Goal: Information Seeking & Learning: Learn about a topic

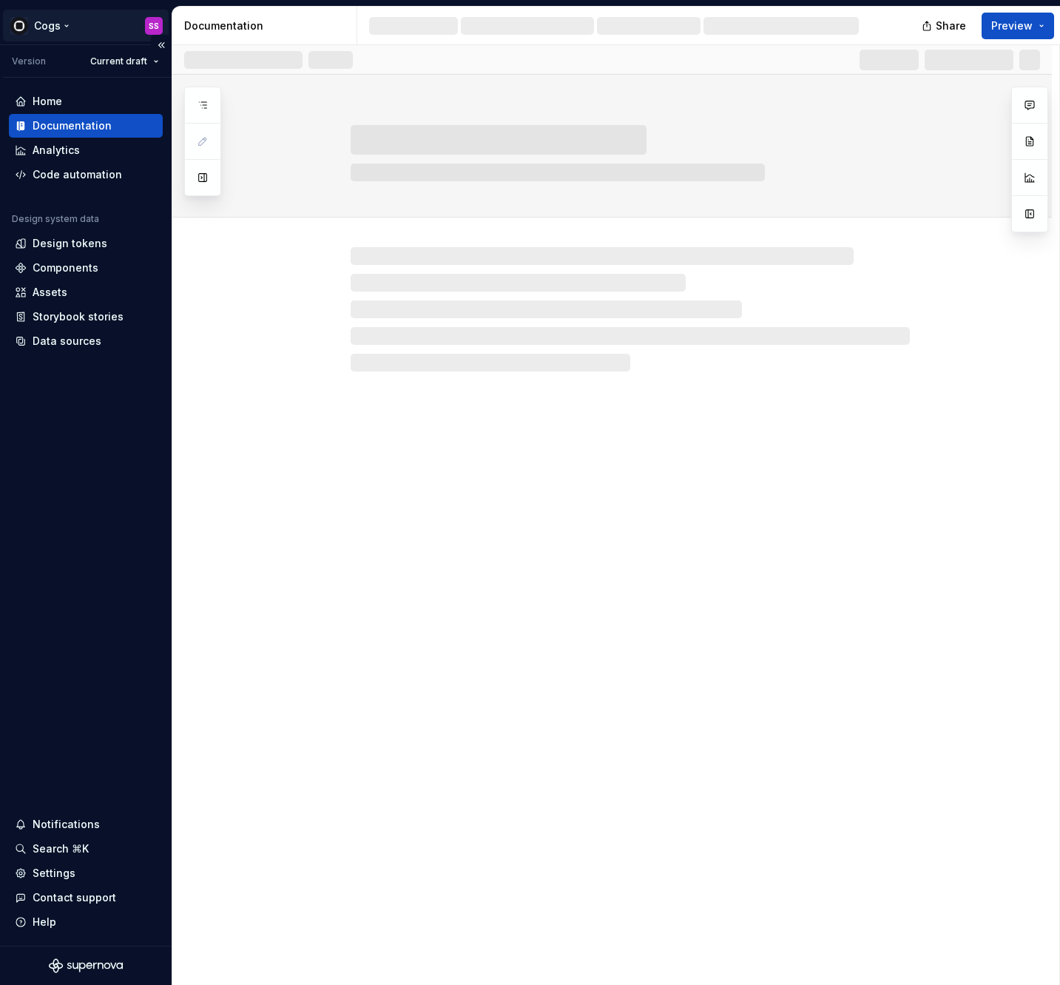
click at [42, 24] on html "Cogs SS Version Current draft Home Documentation Analytics Code automation Desi…" at bounding box center [530, 492] width 1060 height 985
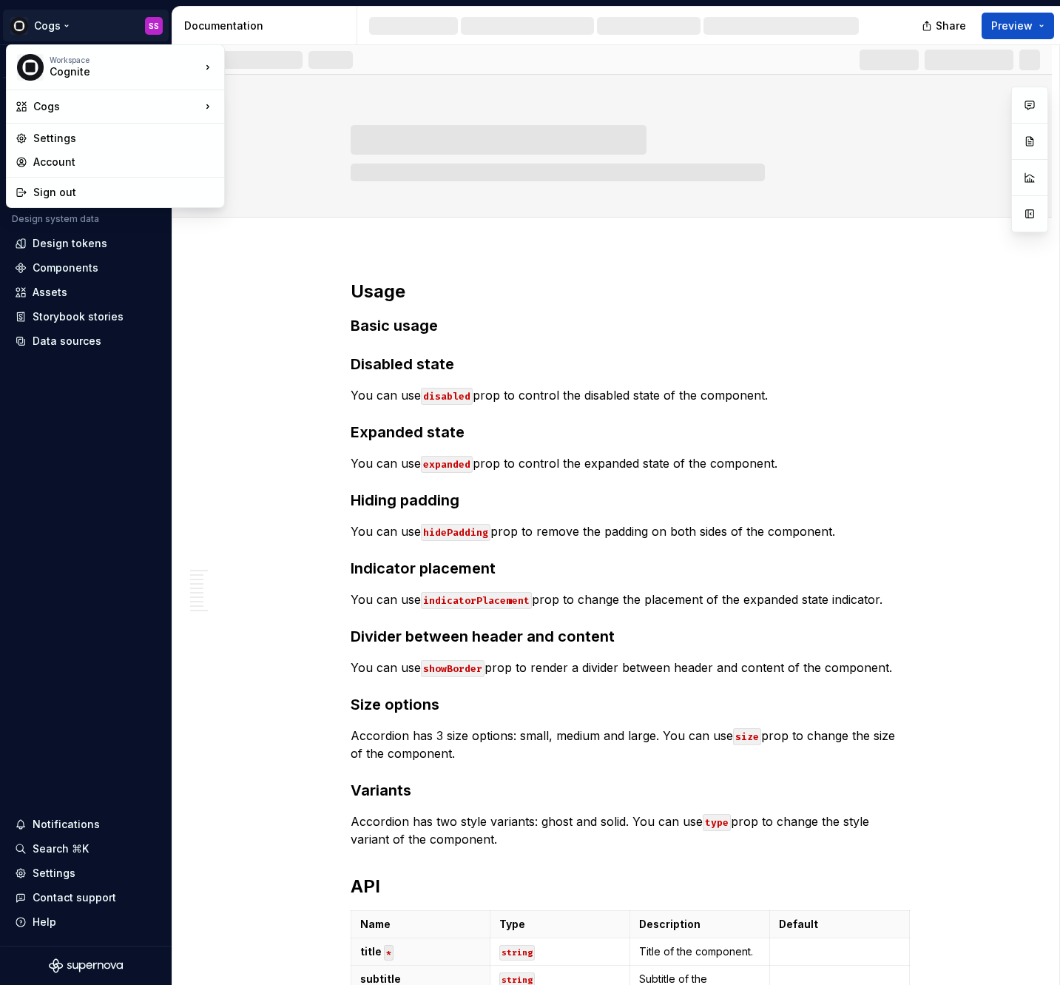
click at [222, 277] on html "Cogs SS Version Current draft Home Documentation Analytics Code automation Desi…" at bounding box center [530, 492] width 1060 height 985
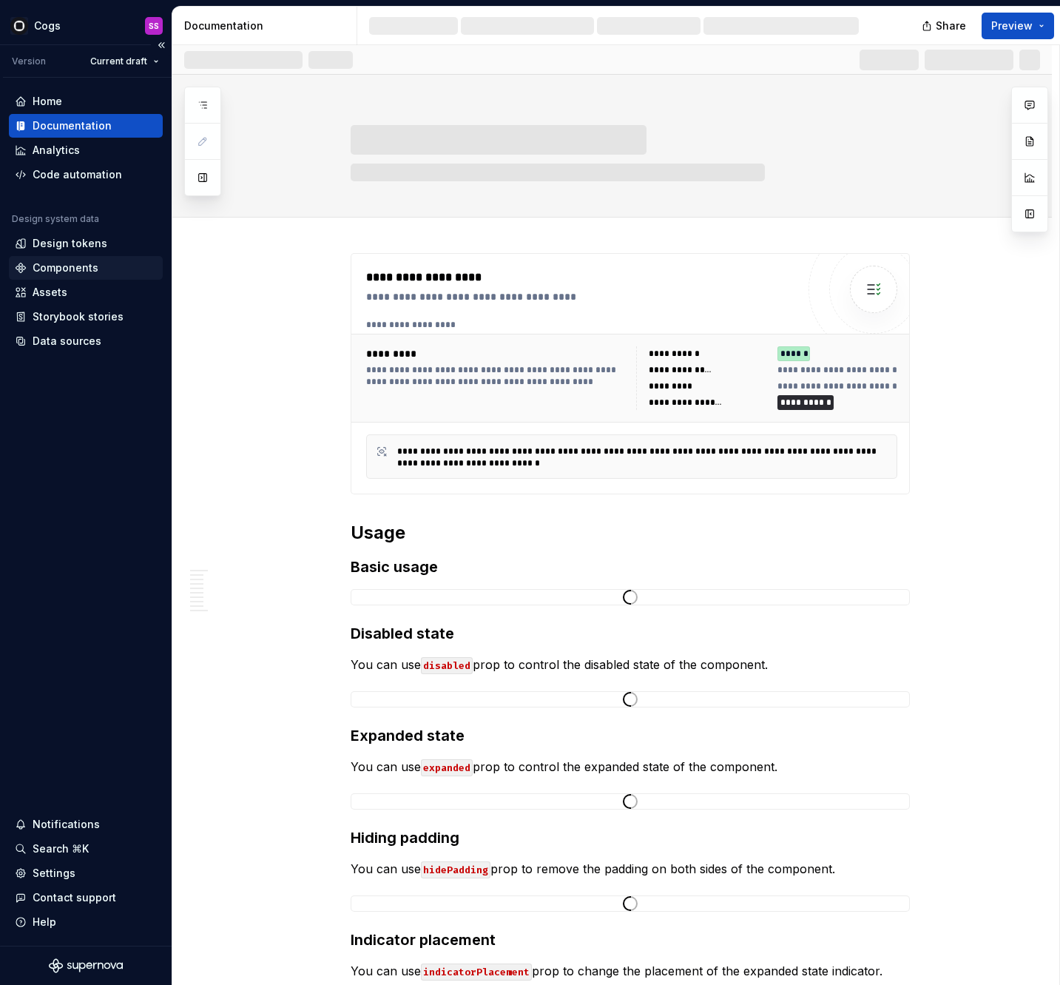
click at [95, 256] on div "Components" at bounding box center [86, 268] width 154 height 24
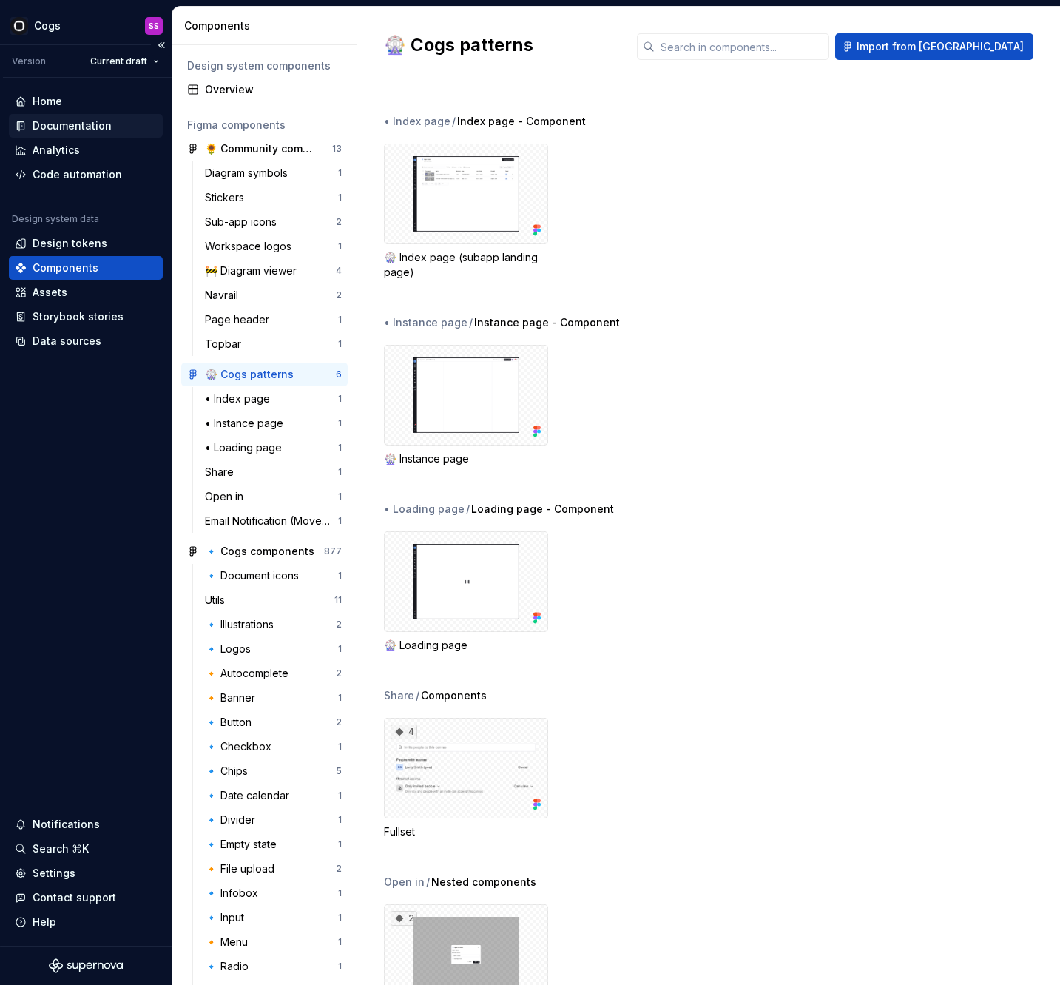
click at [80, 129] on div "Documentation" at bounding box center [72, 125] width 79 height 15
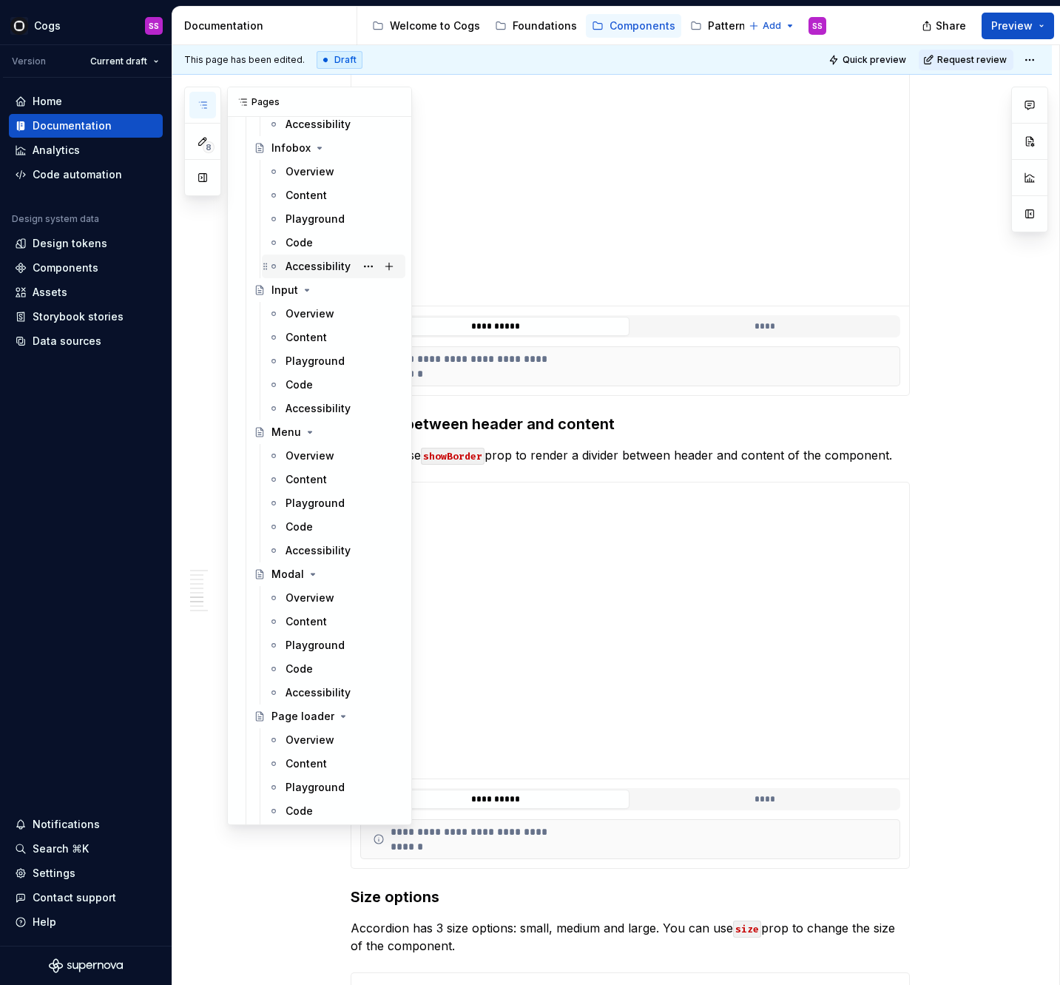
scroll to position [2563, 0]
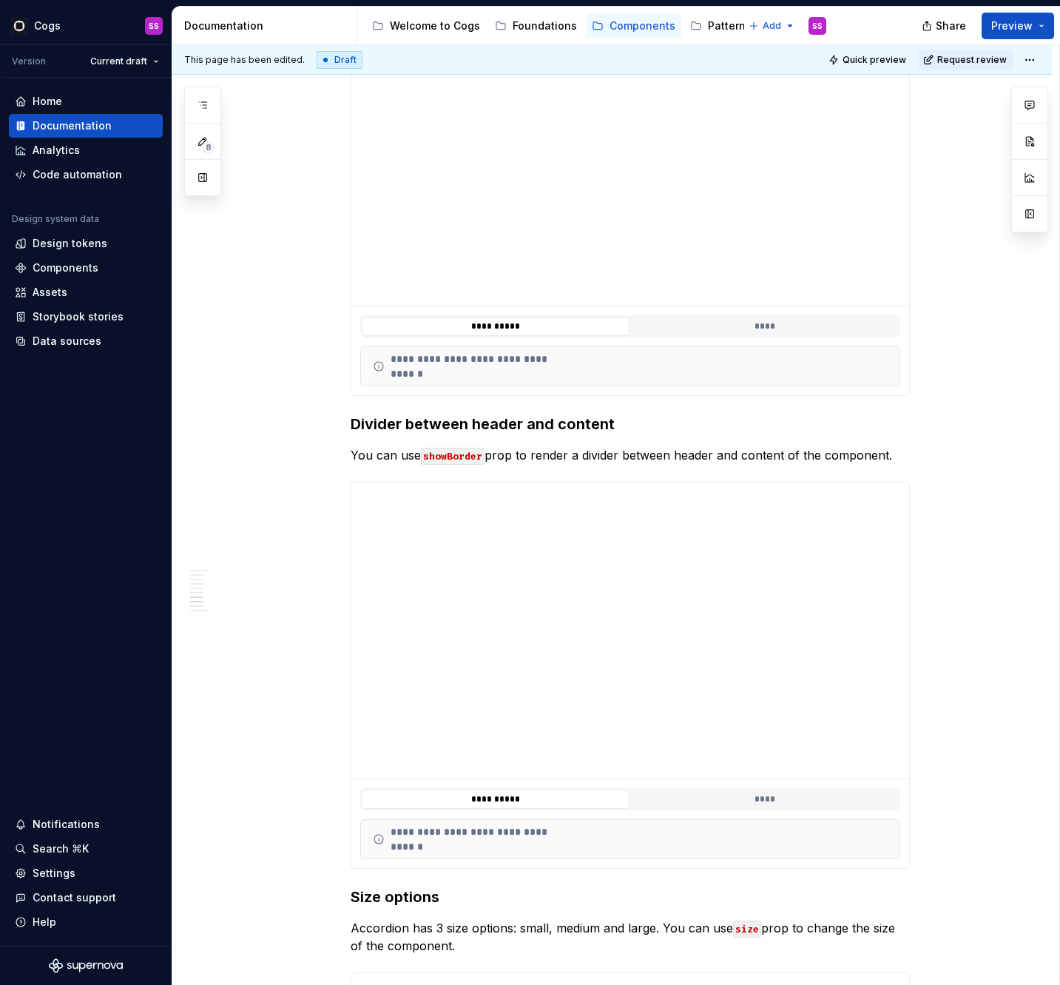
click at [266, 26] on div "Documentation" at bounding box center [267, 25] width 166 height 15
click at [223, 24] on div "Documentation" at bounding box center [267, 25] width 166 height 15
click at [444, 36] on div "Welcome to Cogs" at bounding box center [426, 26] width 120 height 24
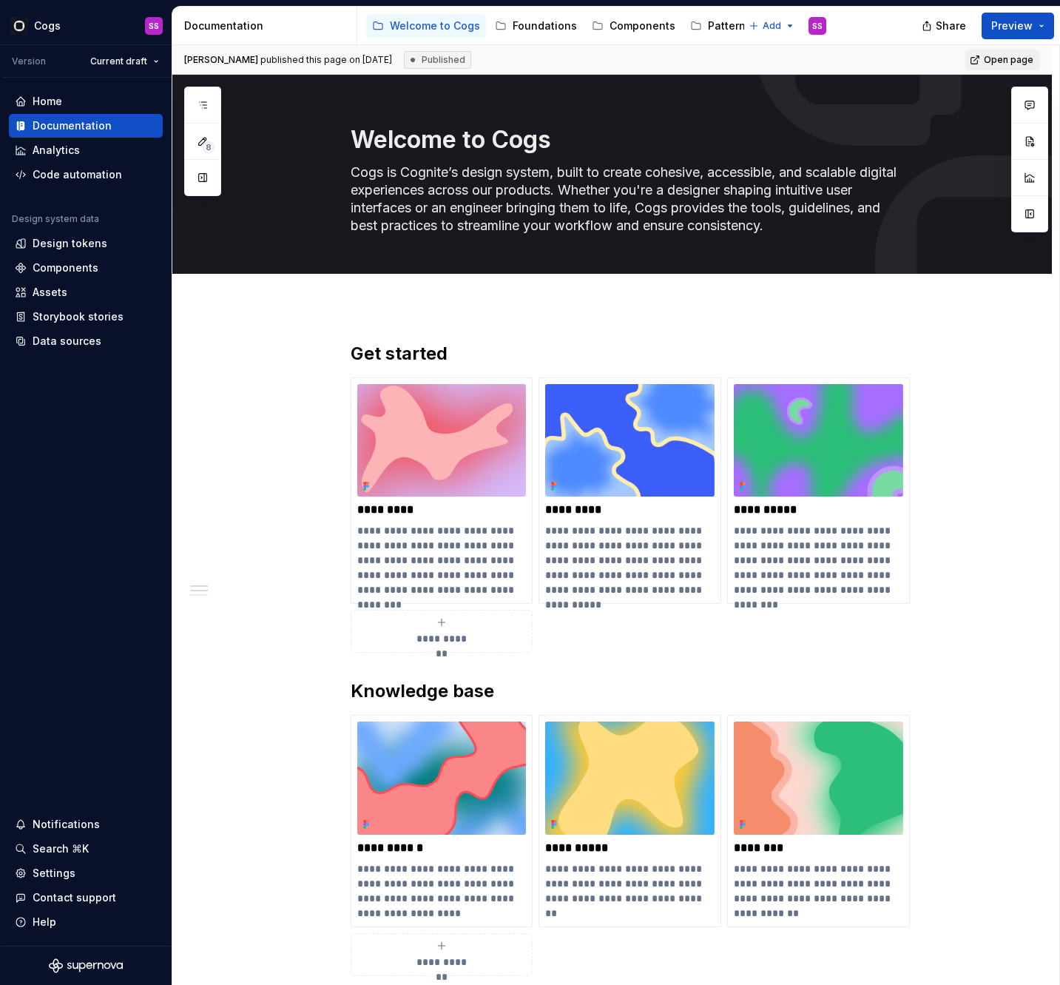
click at [1039, 47] on div "[PERSON_NAME] published this page on [DATE] Published Open page" at bounding box center [612, 60] width 880 height 30
click at [1034, 54] on link "Open page" at bounding box center [1002, 60] width 75 height 21
type textarea "*"
